Goal: Task Accomplishment & Management: Use online tool/utility

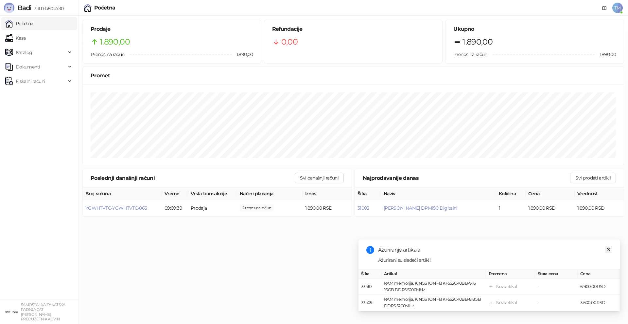
click at [609, 247] on icon "close" at bounding box center [609, 249] width 5 height 5
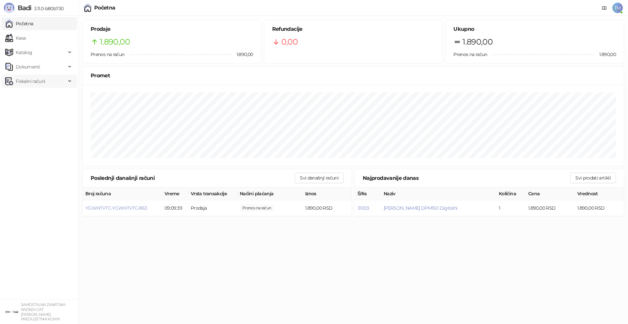
click at [28, 79] on span "Fiskalni računi" at bounding box center [30, 81] width 29 height 13
click at [34, 109] on link "Po danima" at bounding box center [24, 109] width 33 height 13
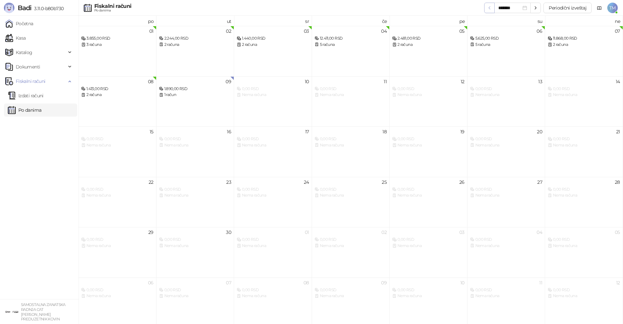
click at [488, 10] on span "button" at bounding box center [489, 8] width 5 height 6
type input "*******"
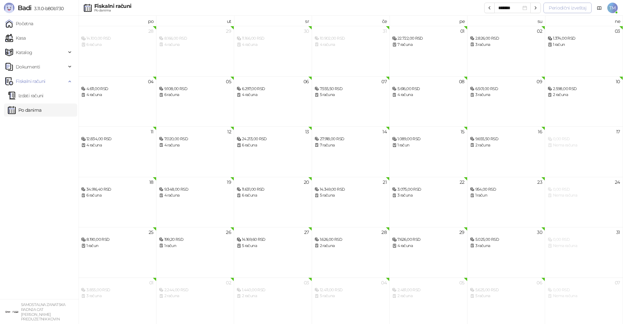
click at [575, 8] on button "Periodični izveštaj" at bounding box center [567, 8] width 48 height 10
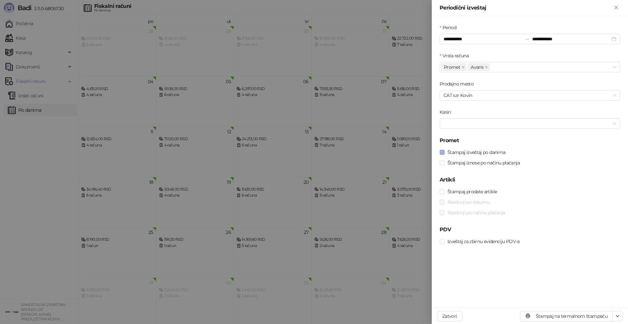
click at [478, 152] on span "Štampaj izveštaj po danima" at bounding box center [476, 152] width 63 height 7
click at [485, 163] on span "Štampaj iznose po načinu plaćanja" at bounding box center [484, 162] width 78 height 7
click at [501, 241] on span "Izveštaj za zbirnu evidenciju PDV-a" at bounding box center [484, 241] width 78 height 7
click at [617, 316] on icon "button" at bounding box center [617, 315] width 5 height 5
click at [601, 291] on span "Štampaj na A4 štampaču" at bounding box center [591, 292] width 53 height 7
